Goal: Task Accomplishment & Management: Complete application form

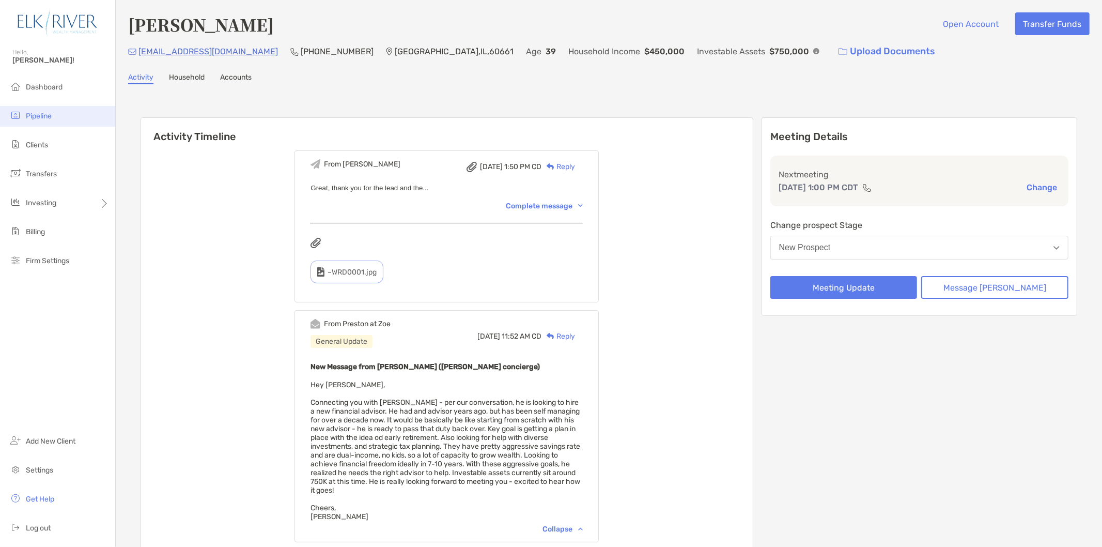
click at [75, 112] on li "Pipeline" at bounding box center [57, 116] width 115 height 21
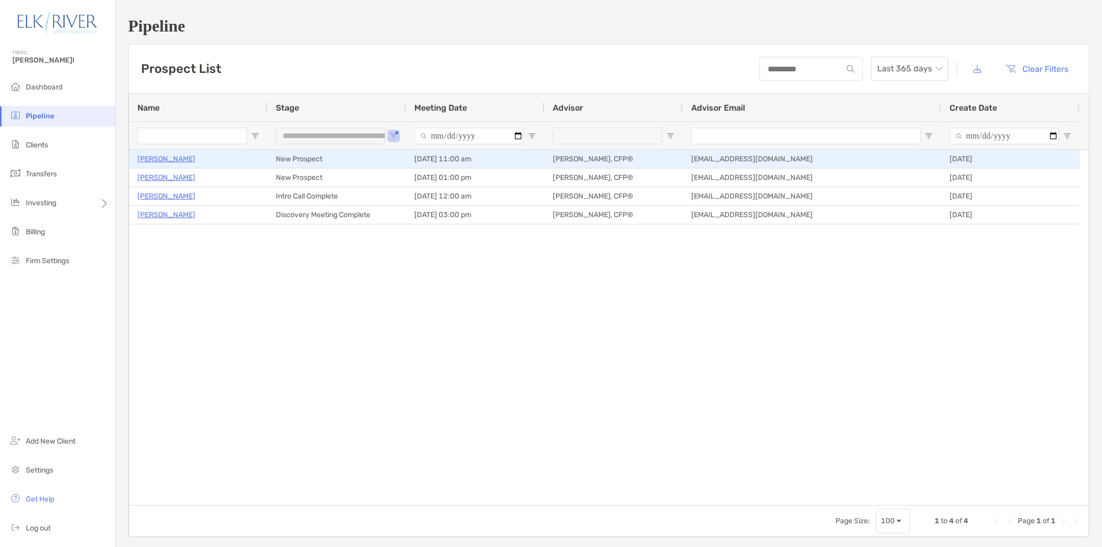
click at [159, 157] on p "Shiv Naik" at bounding box center [166, 158] width 58 height 13
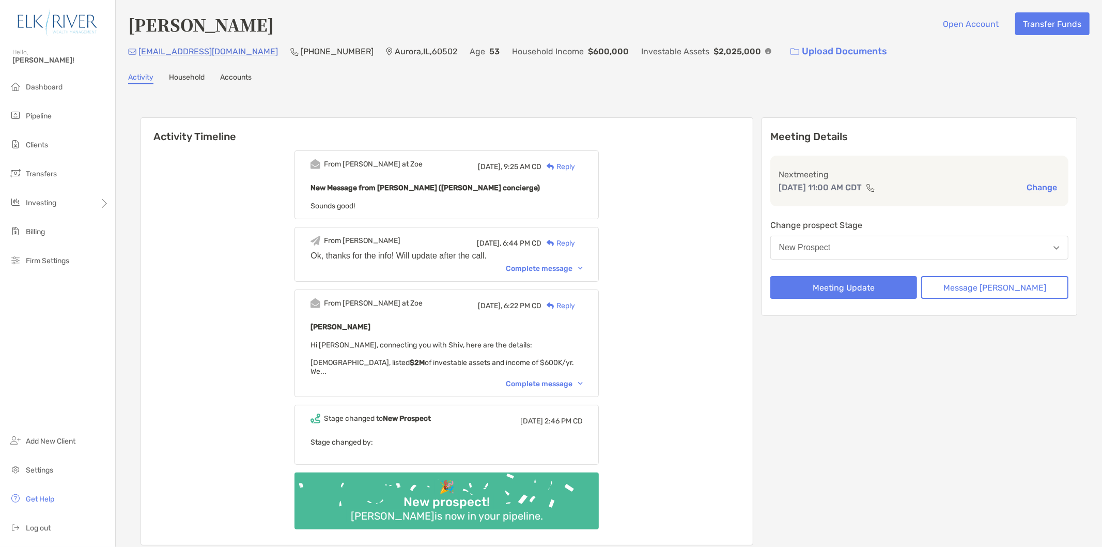
click at [535, 379] on div "Complete message" at bounding box center [544, 383] width 77 height 9
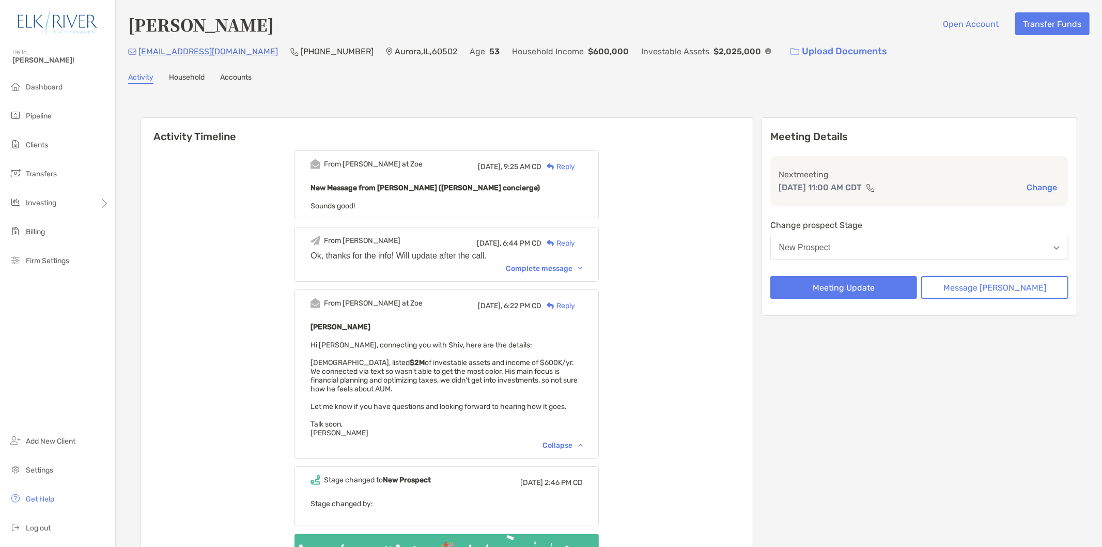
drag, startPoint x: 447, startPoint y: 146, endPoint x: 465, endPoint y: 145, distance: 18.1
click at [448, 147] on div "From Paul at Zoe Today, 9:25 AM CD Reply New Message from Paul Cipollaro (Zoe c…" at bounding box center [447, 374] width 612 height 463
drag, startPoint x: 758, startPoint y: 90, endPoint x: 728, endPoint y: 89, distance: 30.0
click at [728, 89] on div "Shiv Naik Open Account Transfer Funds ssn99@outlook.com (312) 497-9539 Aurora ,…" at bounding box center [609, 322] width 986 height 644
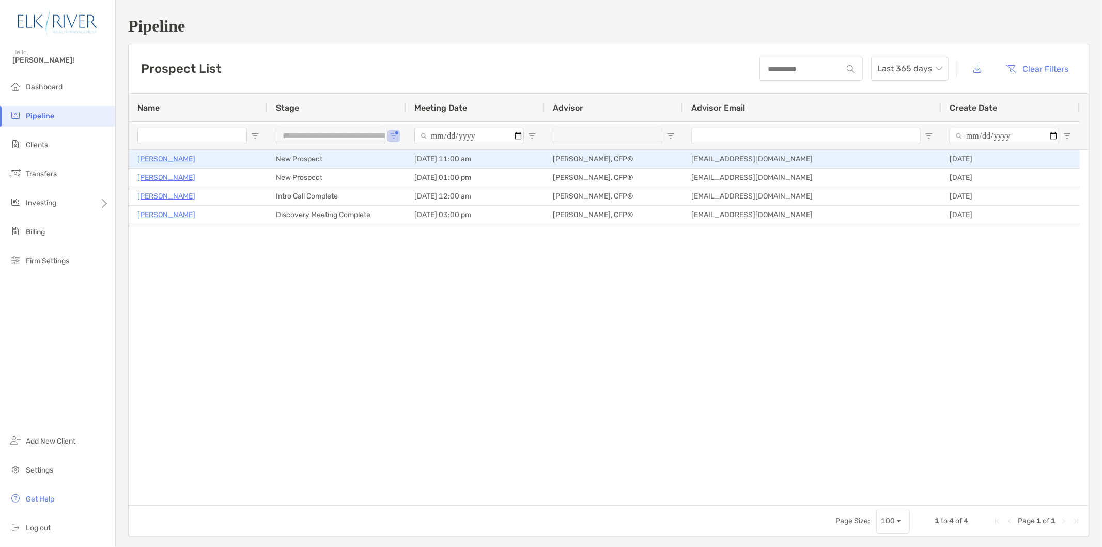
click at [156, 157] on p "[PERSON_NAME]" at bounding box center [166, 158] width 58 height 13
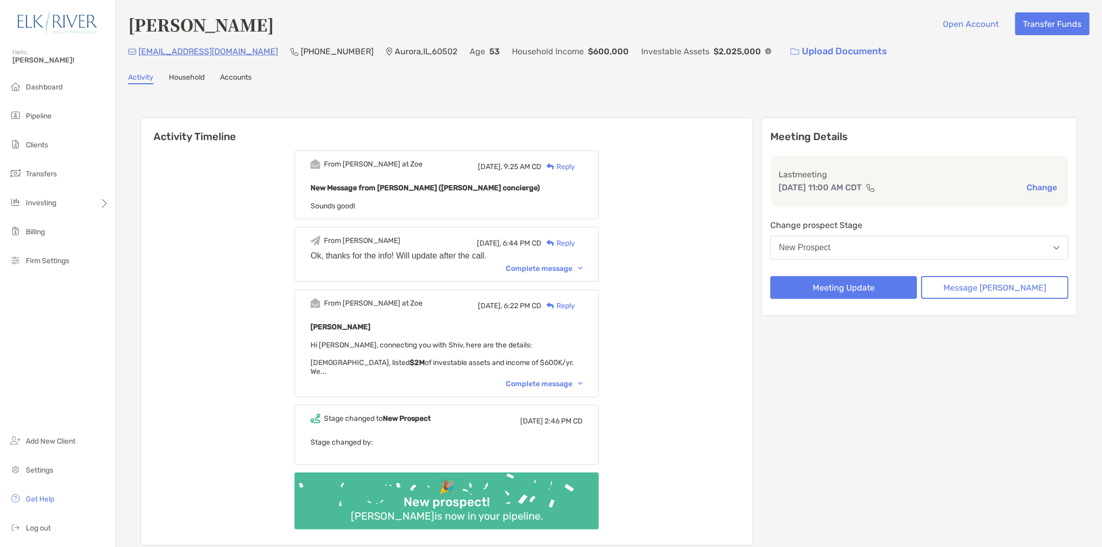
click at [895, 236] on button "New Prospect" at bounding box center [919, 248] width 298 height 24
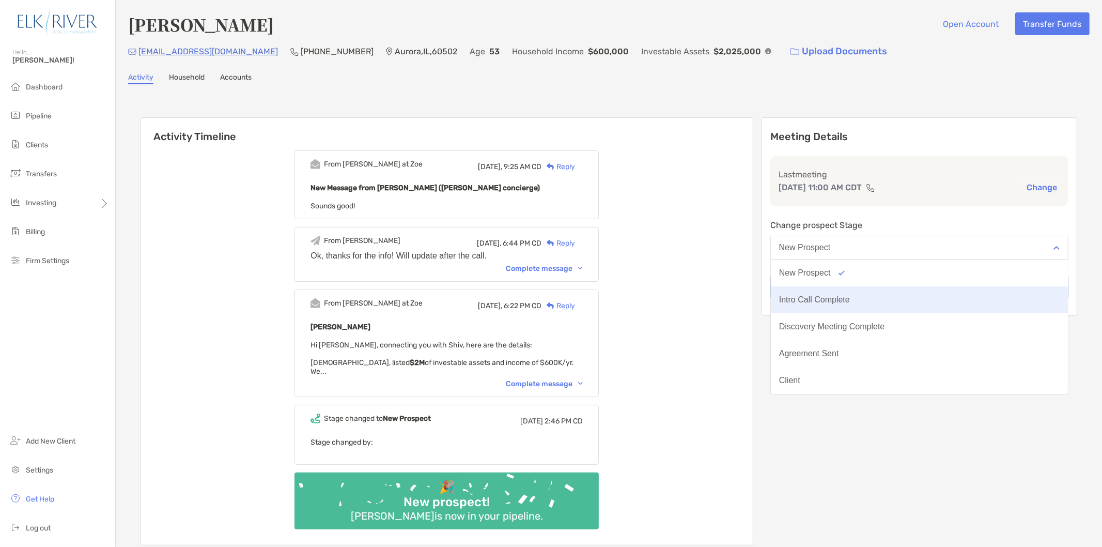
click at [860, 304] on button "Intro Call Complete" at bounding box center [919, 299] width 297 height 27
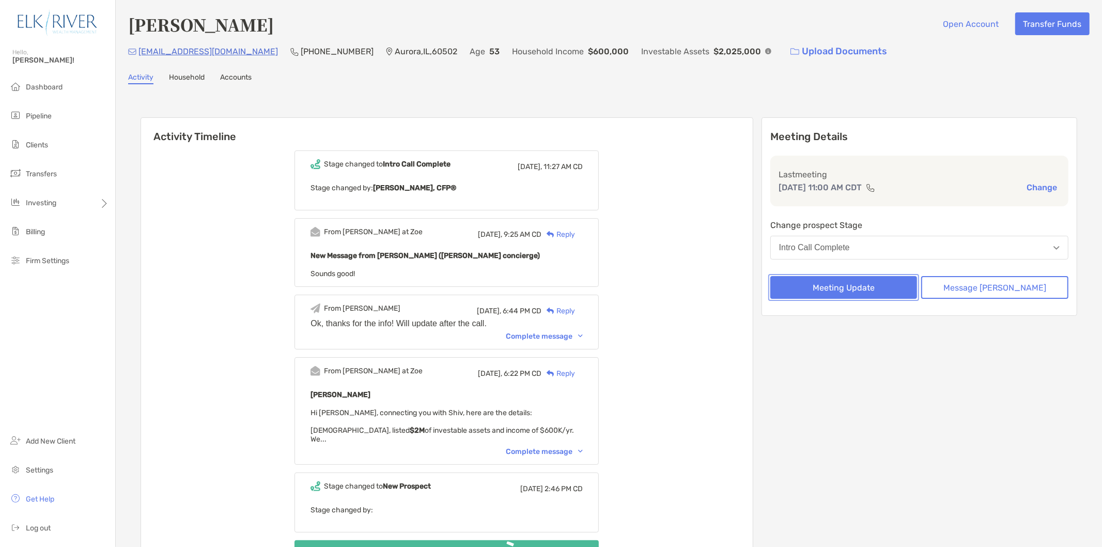
click at [890, 290] on button "Meeting Update" at bounding box center [843, 287] width 147 height 23
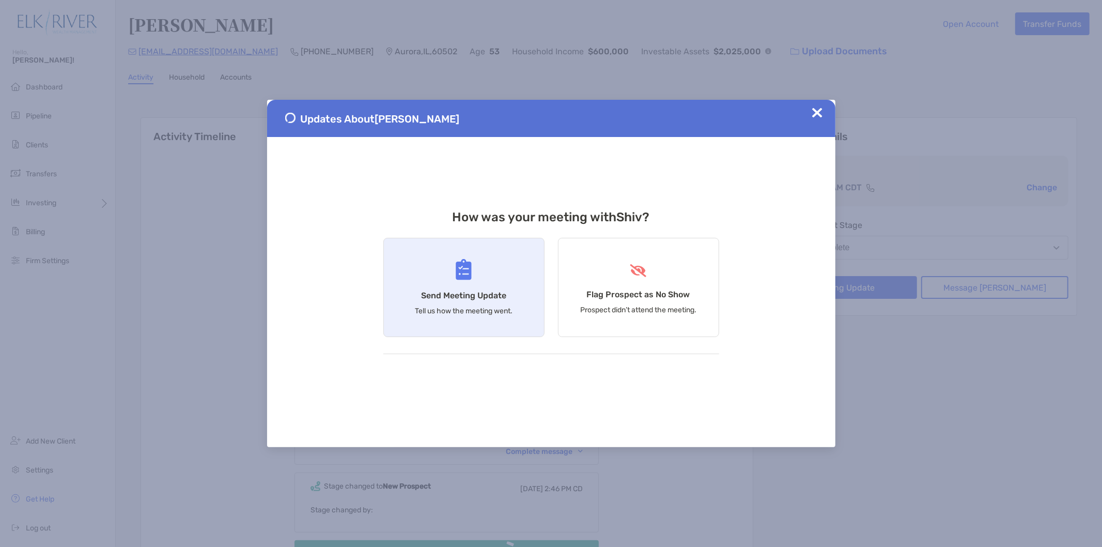
click at [473, 275] on div "Send Meeting Update Tell us how the meeting went." at bounding box center [463, 287] width 161 height 99
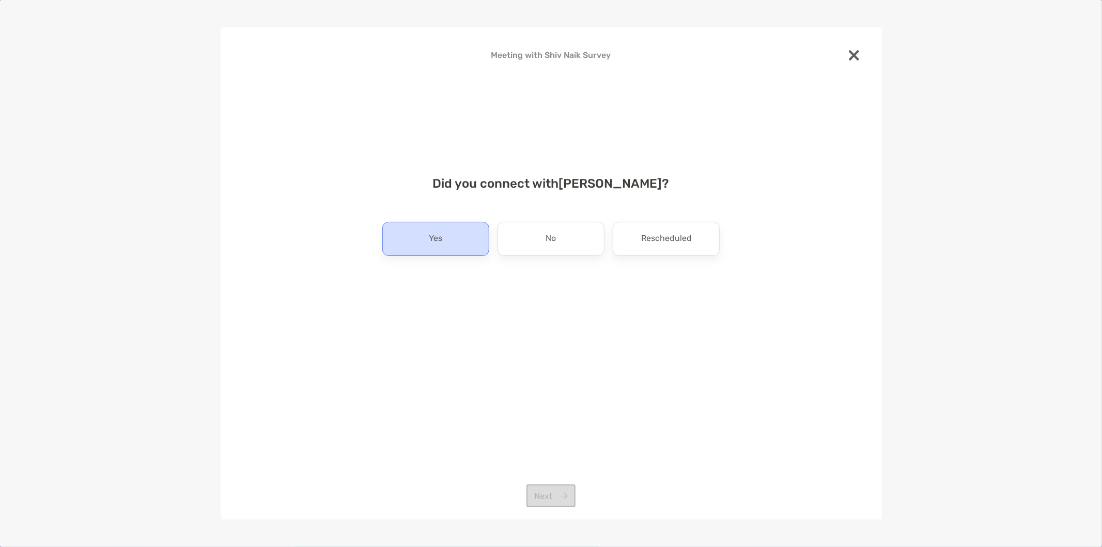
click at [448, 240] on div "Yes" at bounding box center [435, 239] width 107 height 34
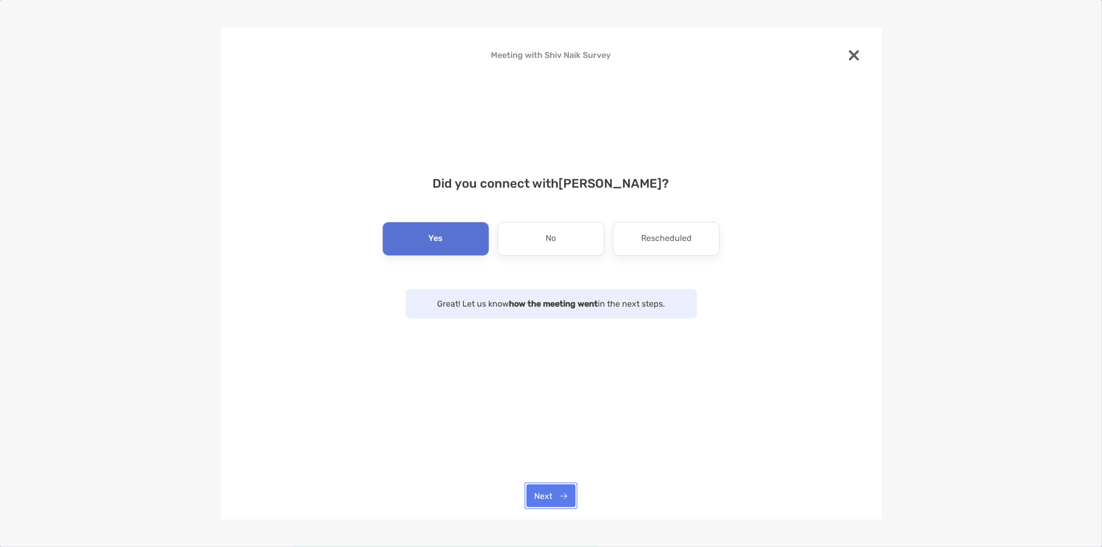
click at [566, 502] on button "Next" at bounding box center [550, 495] width 49 height 23
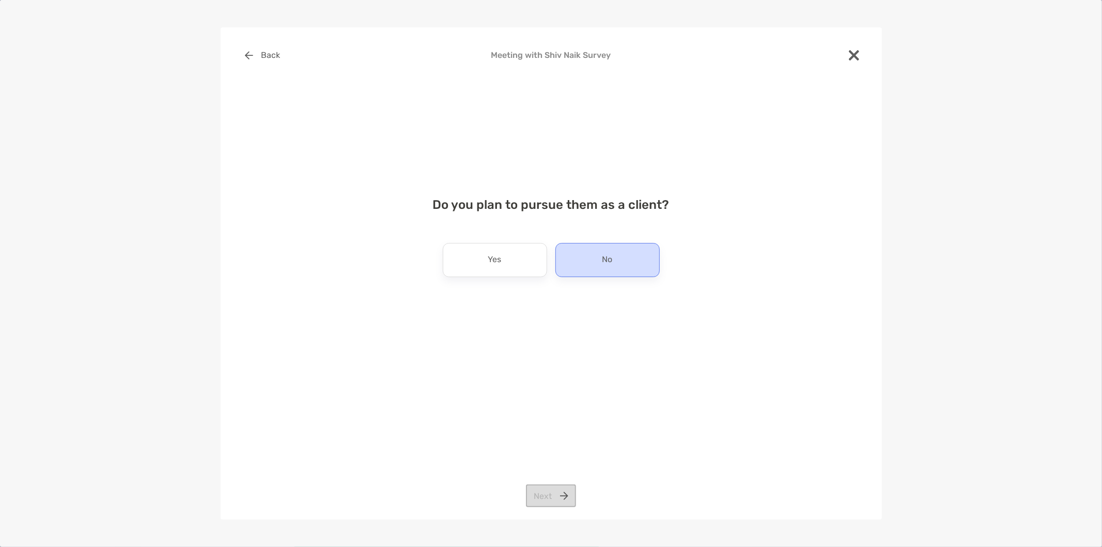
click at [582, 248] on div "No" at bounding box center [607, 260] width 104 height 34
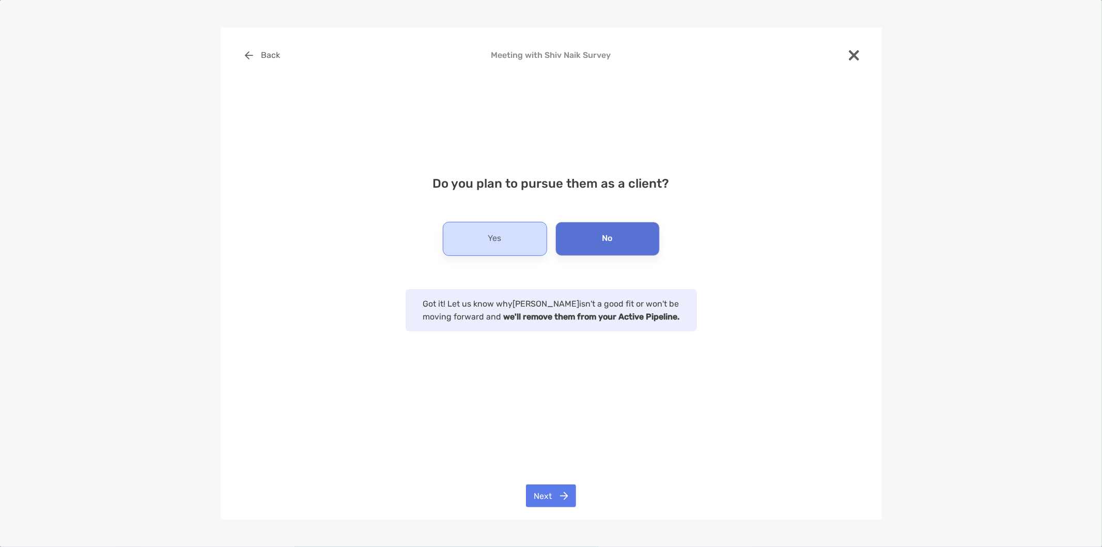
click at [500, 239] on p "Yes" at bounding box center [494, 238] width 13 height 17
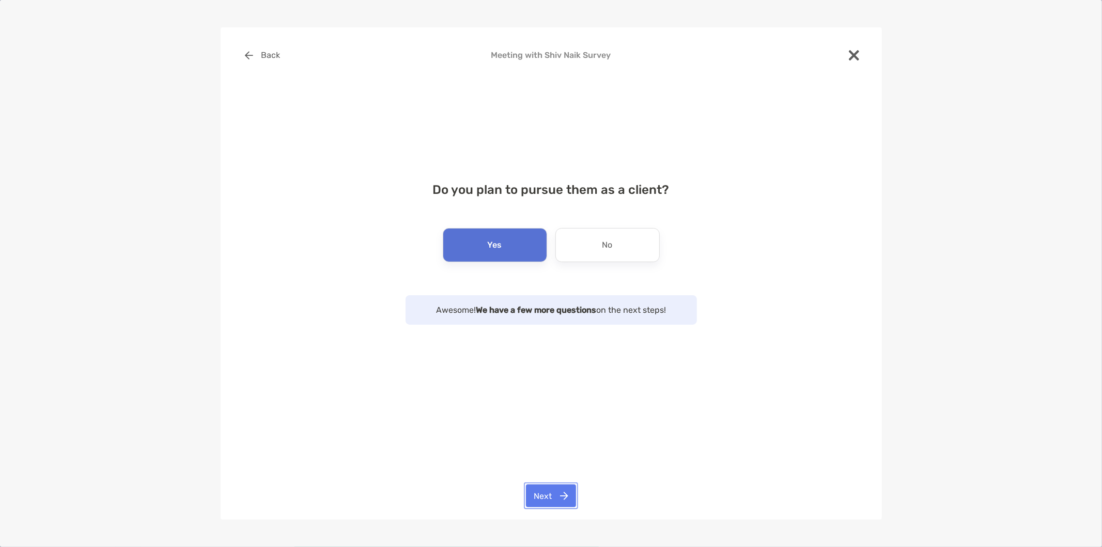
click at [559, 496] on button "Next" at bounding box center [551, 495] width 50 height 23
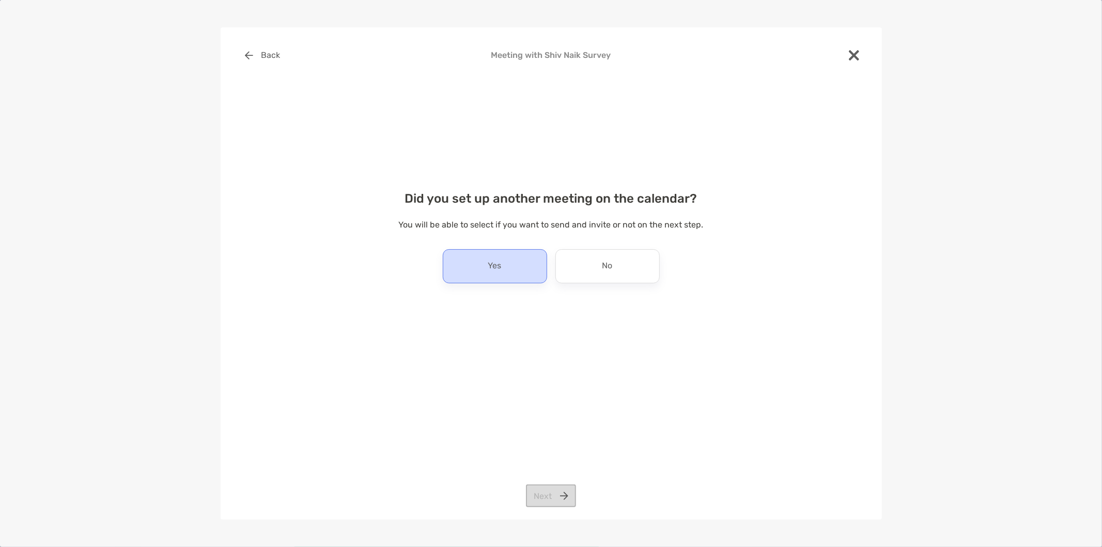
click at [502, 269] on div "Yes" at bounding box center [495, 266] width 104 height 34
click at [565, 497] on button "Next" at bounding box center [551, 495] width 50 height 23
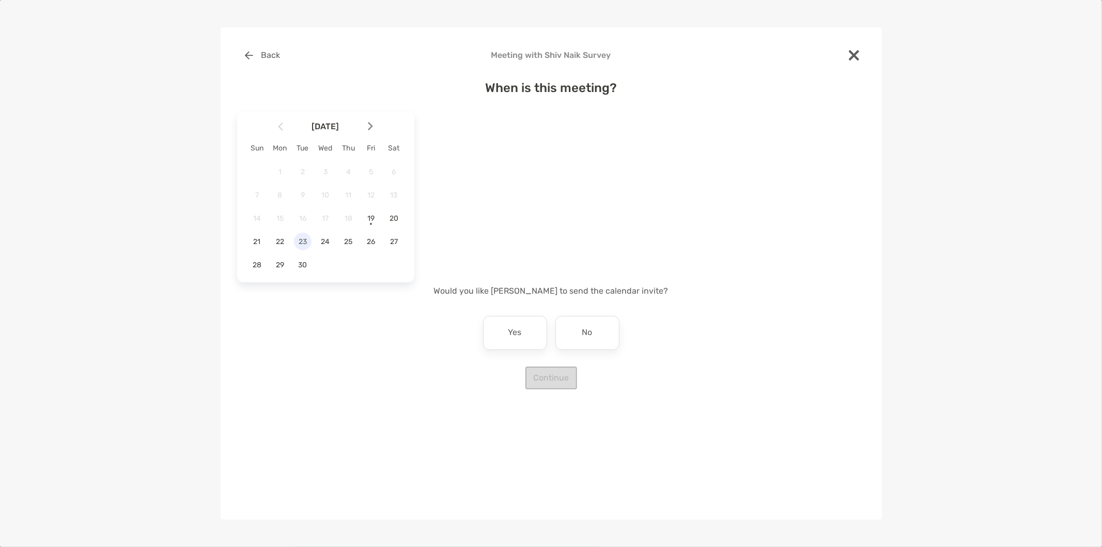
click at [305, 239] on span "23" at bounding box center [303, 241] width 18 height 9
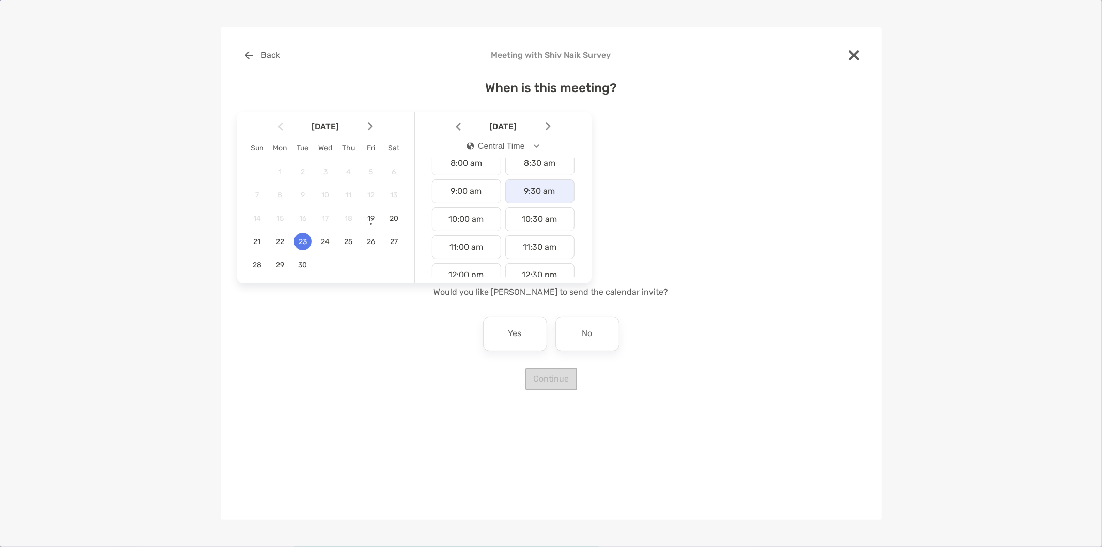
click at [522, 192] on div "9:30 am" at bounding box center [539, 191] width 69 height 24
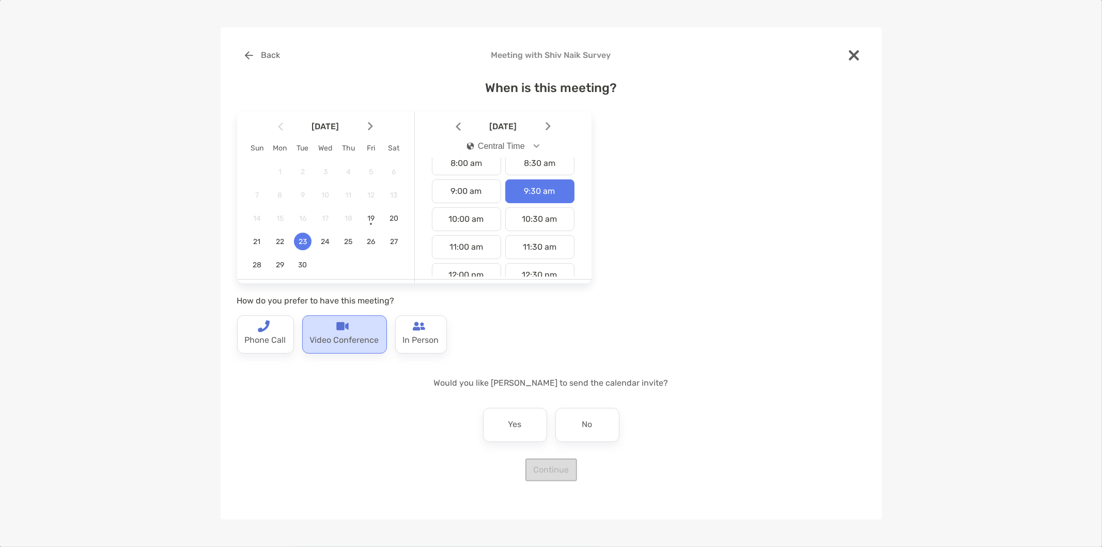
click at [323, 347] on p "Video Conference" at bounding box center [344, 340] width 69 height 17
click at [517, 426] on p "Yes" at bounding box center [514, 424] width 13 height 17
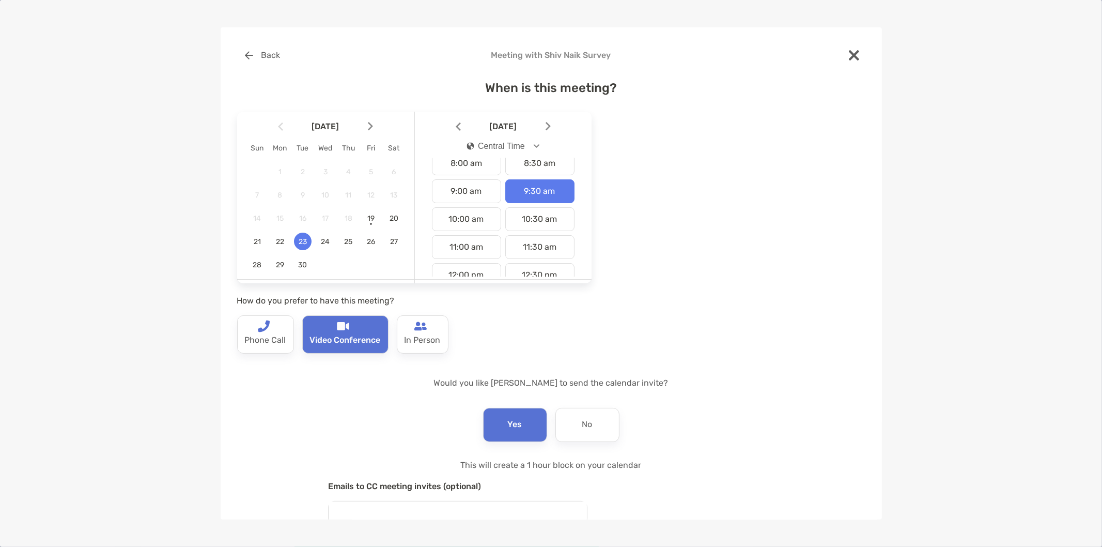
scroll to position [89, 0]
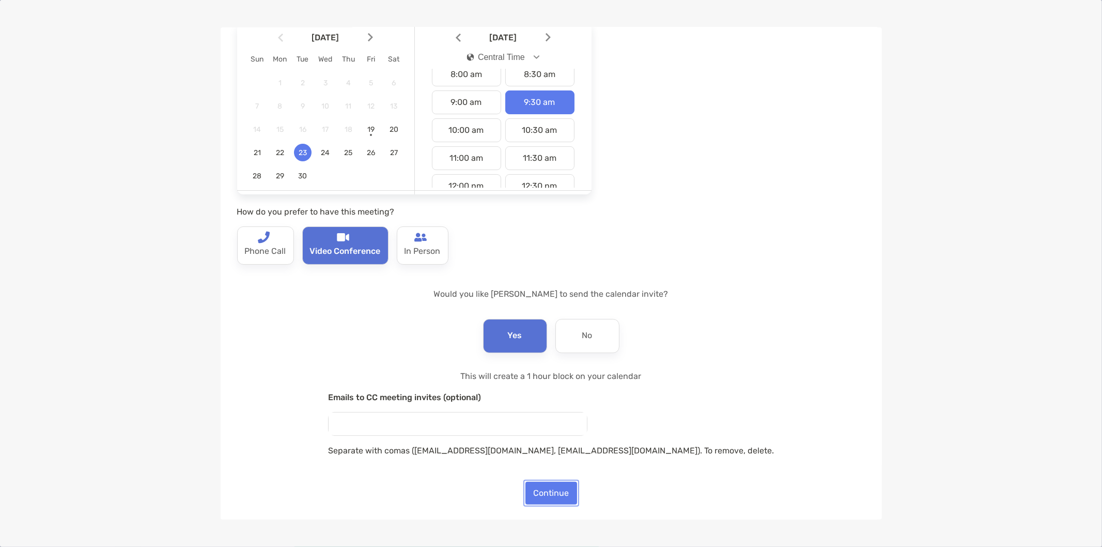
click at [541, 492] on button "Continue" at bounding box center [551, 492] width 52 height 23
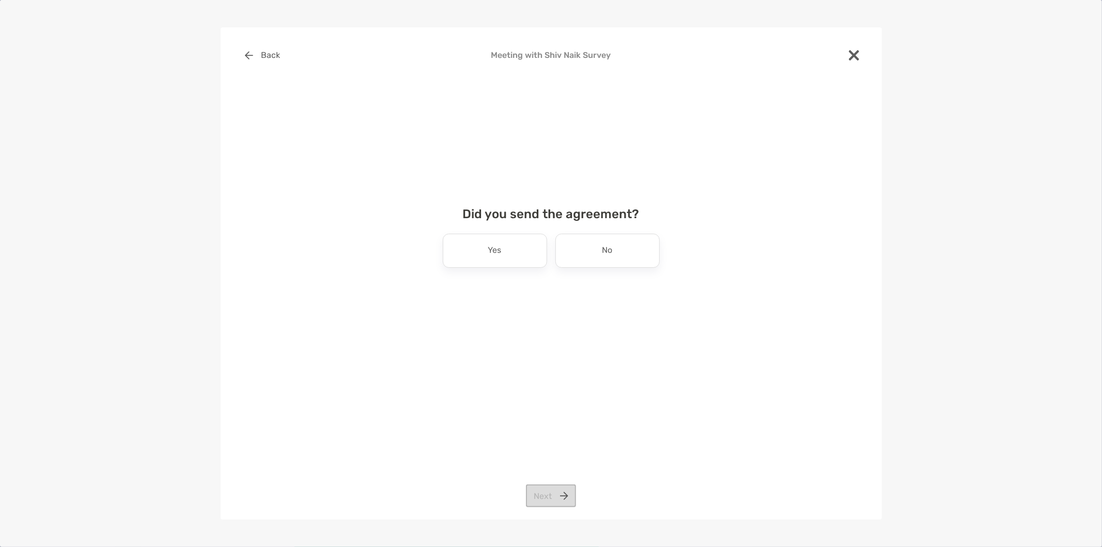
scroll to position [0, 0]
click at [572, 247] on div "No" at bounding box center [607, 251] width 104 height 34
click at [562, 498] on button "Next" at bounding box center [551, 495] width 50 height 23
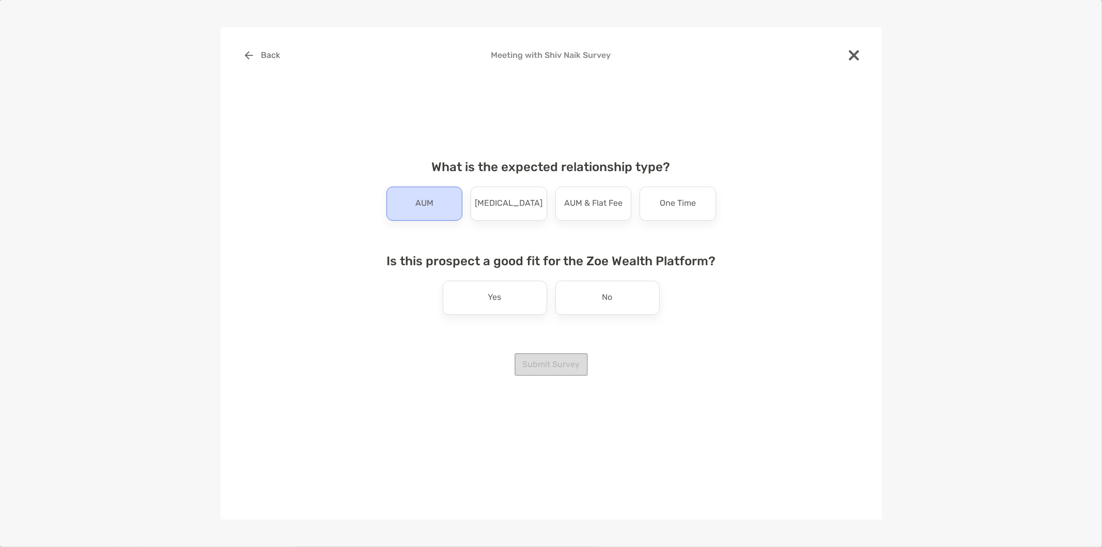
click at [438, 214] on div "AUM" at bounding box center [424, 204] width 76 height 34
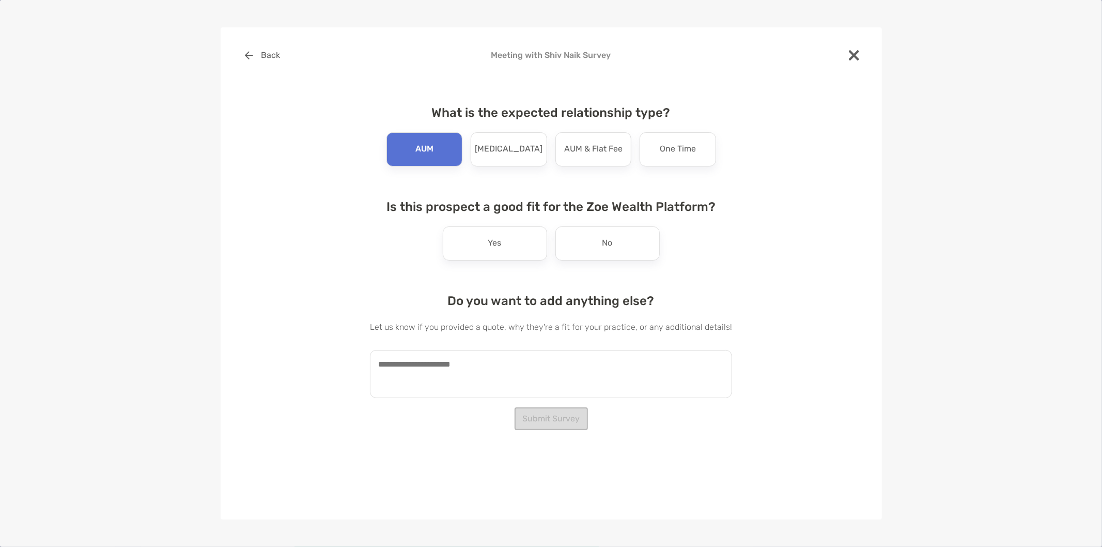
click at [586, 221] on div "Is this prospect a good fit for the Zoe Wealth Platform? Yes No" at bounding box center [551, 229] width 362 height 61
click at [585, 245] on div "No" at bounding box center [607, 243] width 104 height 34
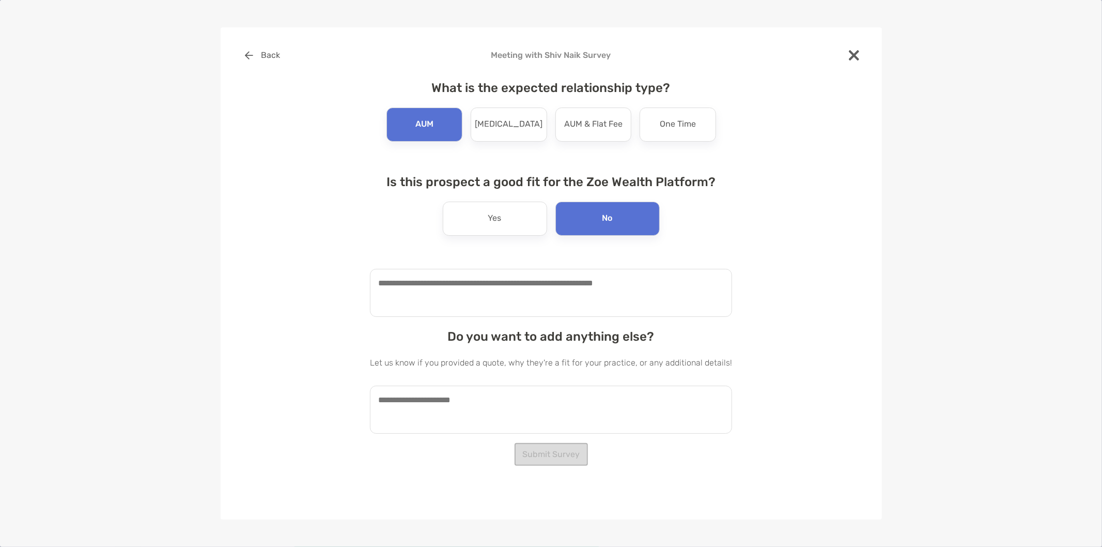
click at [507, 291] on textarea at bounding box center [551, 293] width 362 height 48
click at [474, 280] on textarea "**********" at bounding box center [546, 293] width 352 height 48
type textarea "**********"
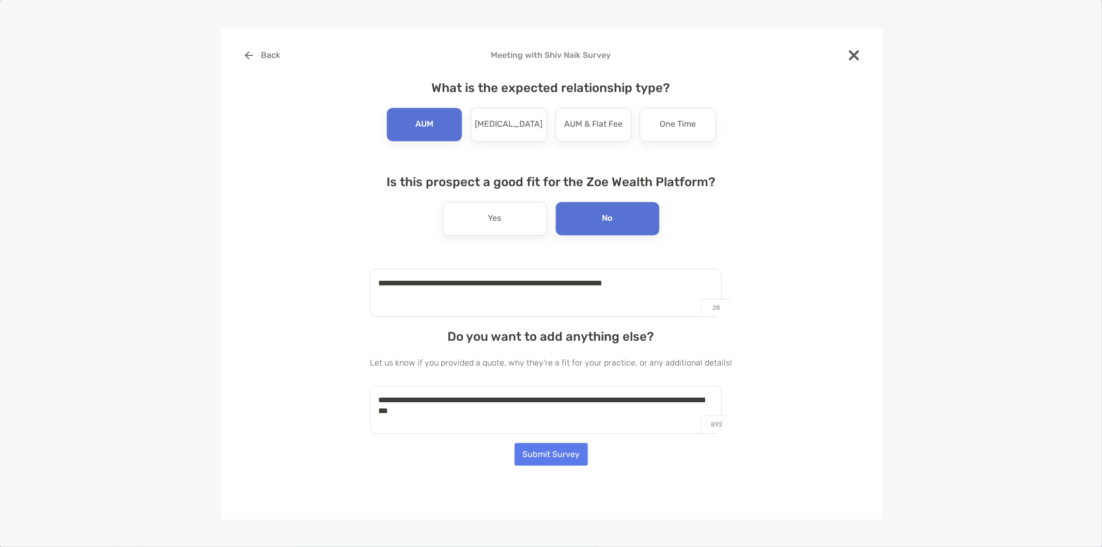
type textarea "**********"
click at [526, 447] on button "Submit Survey" at bounding box center [551, 454] width 73 height 23
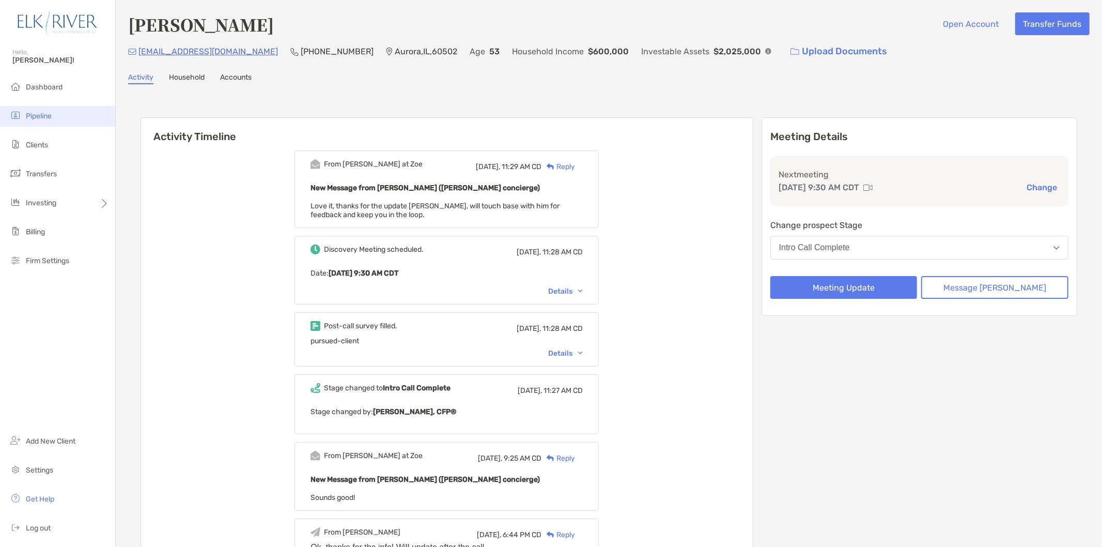
click at [60, 112] on li "Pipeline" at bounding box center [57, 116] width 115 height 21
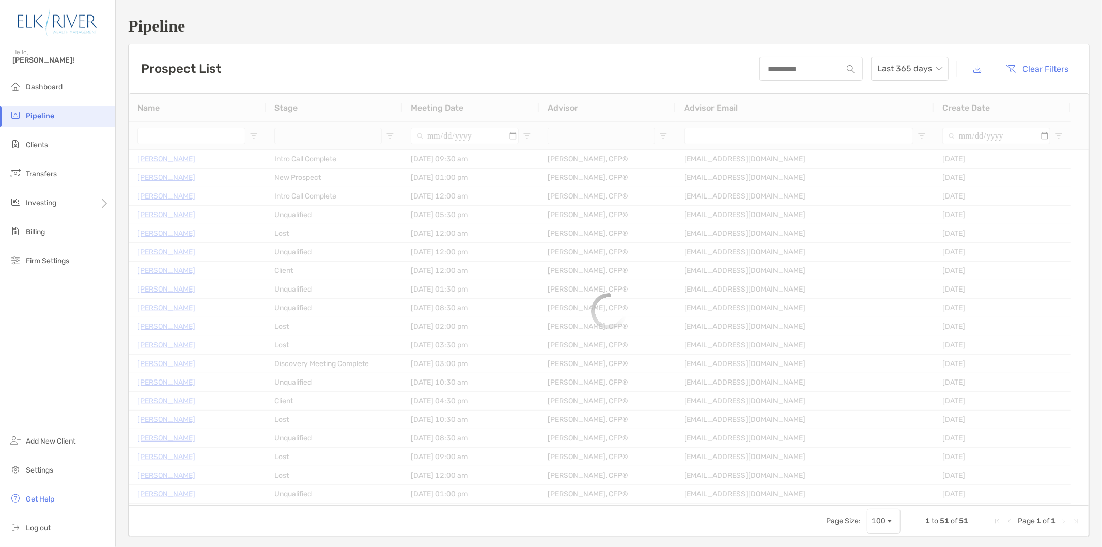
type input "**********"
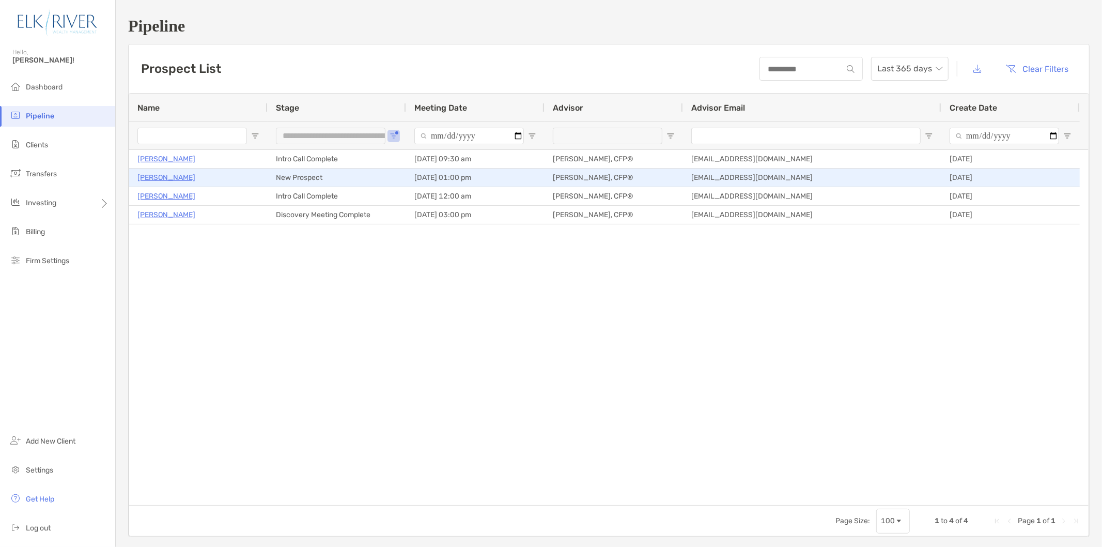
click at [153, 176] on p "[PERSON_NAME]" at bounding box center [166, 177] width 58 height 13
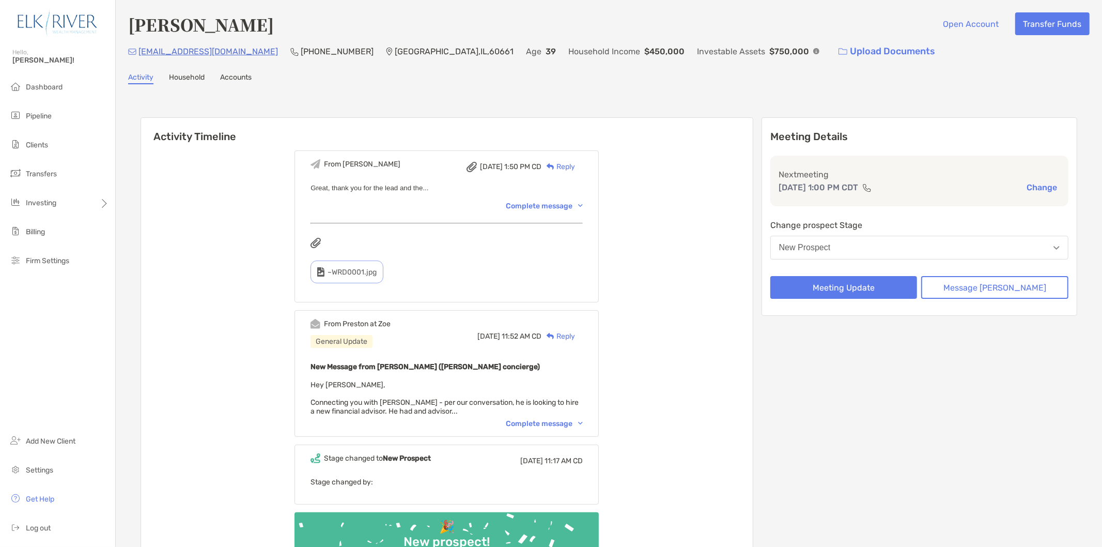
click at [813, 52] on img at bounding box center [816, 51] width 6 height 6
click at [566, 420] on div "Complete message" at bounding box center [544, 423] width 77 height 9
